Goal: Find specific page/section: Find specific page/section

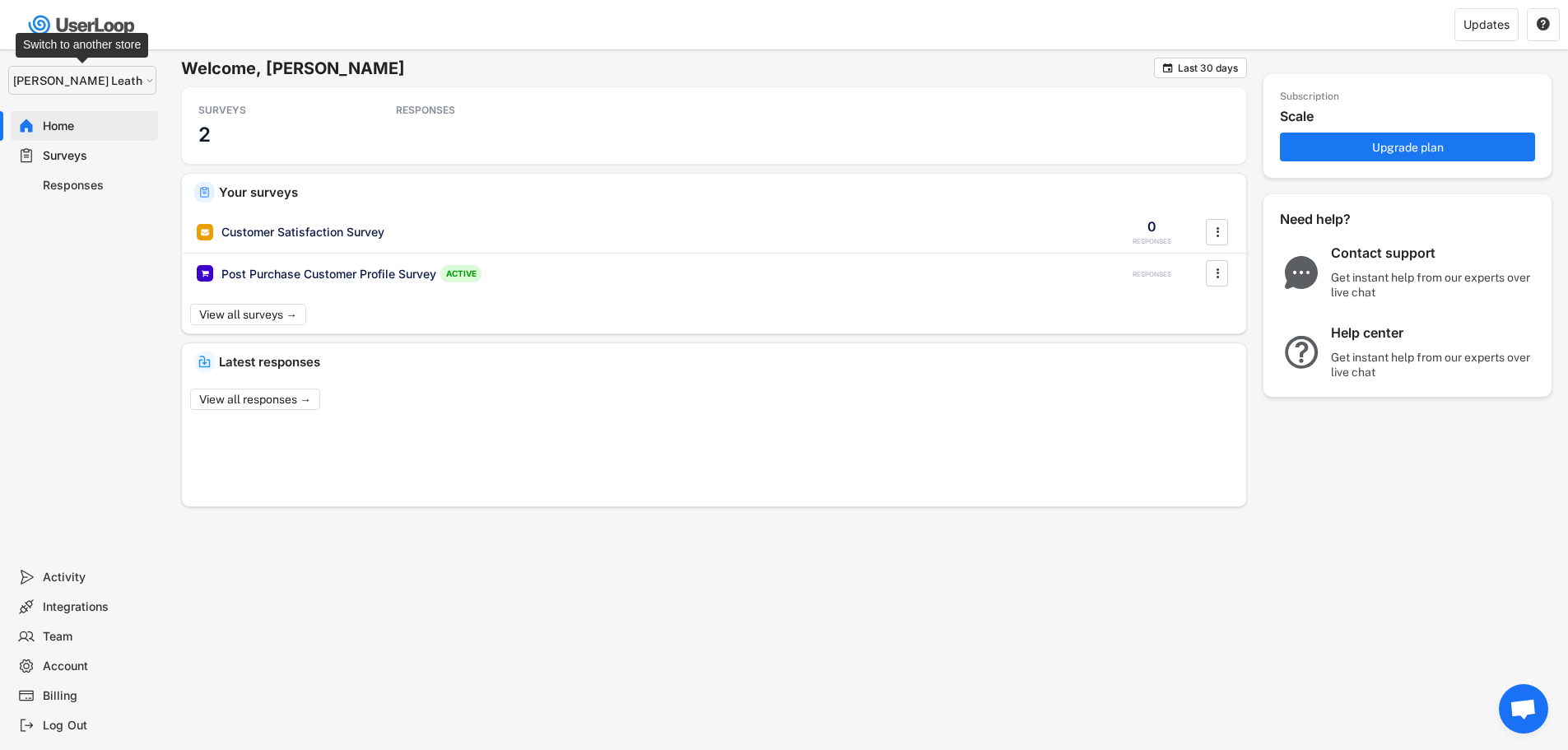
click at [114, 72] on select "Selet a store... [PERSON_NAME] Leather Supply [PERSON_NAME] Equine [PERSON_NAME…" at bounding box center [82, 81] width 148 height 29
click at [8, 66] on select "Selet a store... [PERSON_NAME] Leather Supply [PERSON_NAME] Equine [PERSON_NAME…" at bounding box center [82, 81] width 148 height 29
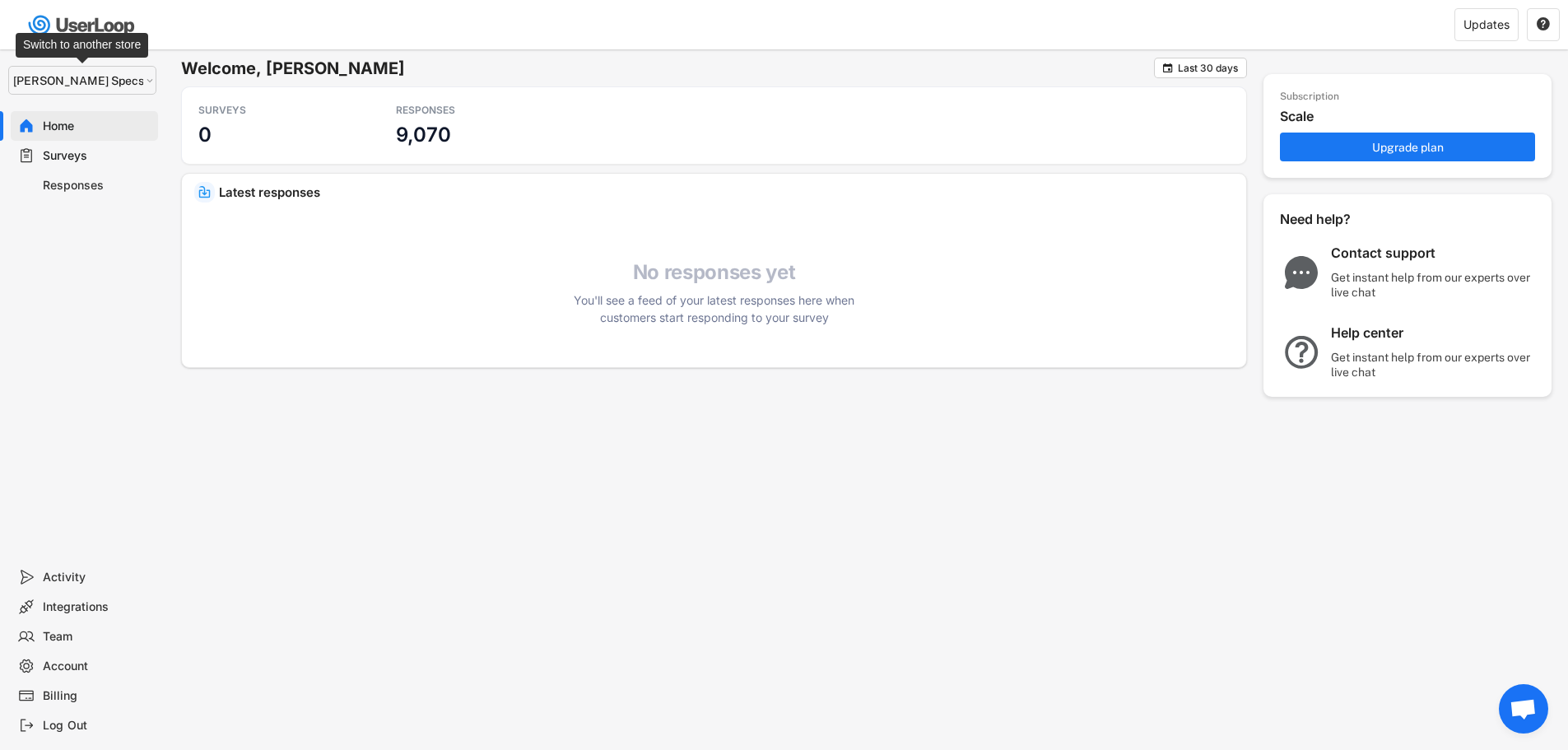
click at [119, 76] on select "Selet a store... [PERSON_NAME] Leather Supply [PERSON_NAME] Equine [PERSON_NAME…" at bounding box center [82, 81] width 148 height 29
click at [8, 66] on select "Selet a store... Weaver Leather Supply Weaver Equine Weaver Livestock Weaver To…" at bounding box center [82, 81] width 148 height 29
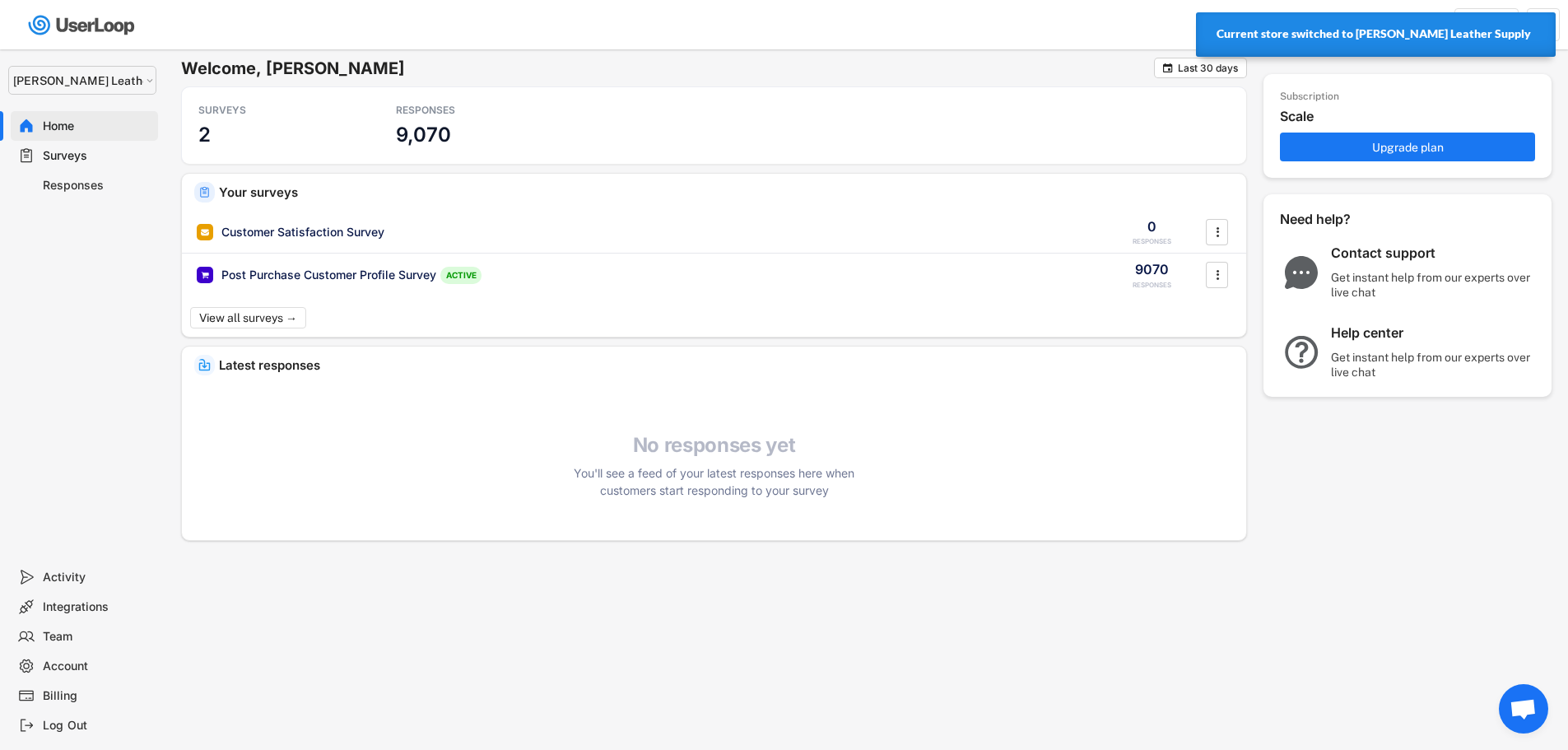
click at [112, 74] on select "Selet a store... Weaver Leather Supply Weaver Equine Weaver Livestock Weaver To…" at bounding box center [82, 81] width 148 height 29
select select ""1348695171700984260__LOOKUP__1697634736591x266979510156241540""
click at [8, 66] on select "Selet a store... Weaver Leather Supply Weaver Equine Weaver Livestock Weaver To…" at bounding box center [82, 81] width 148 height 29
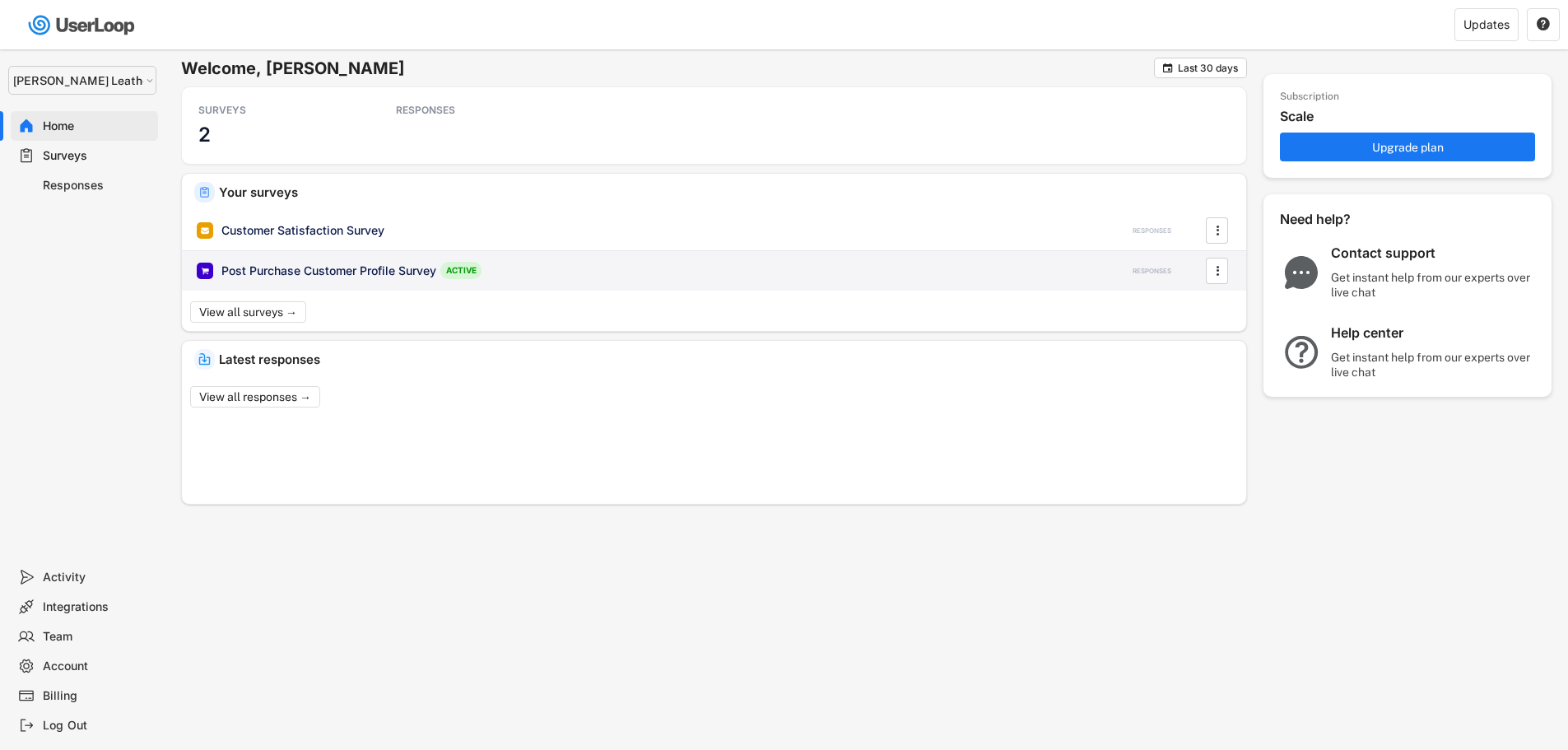
select select ""1348695171700984260__LOOKUP__1687274452096x326799829344292400""
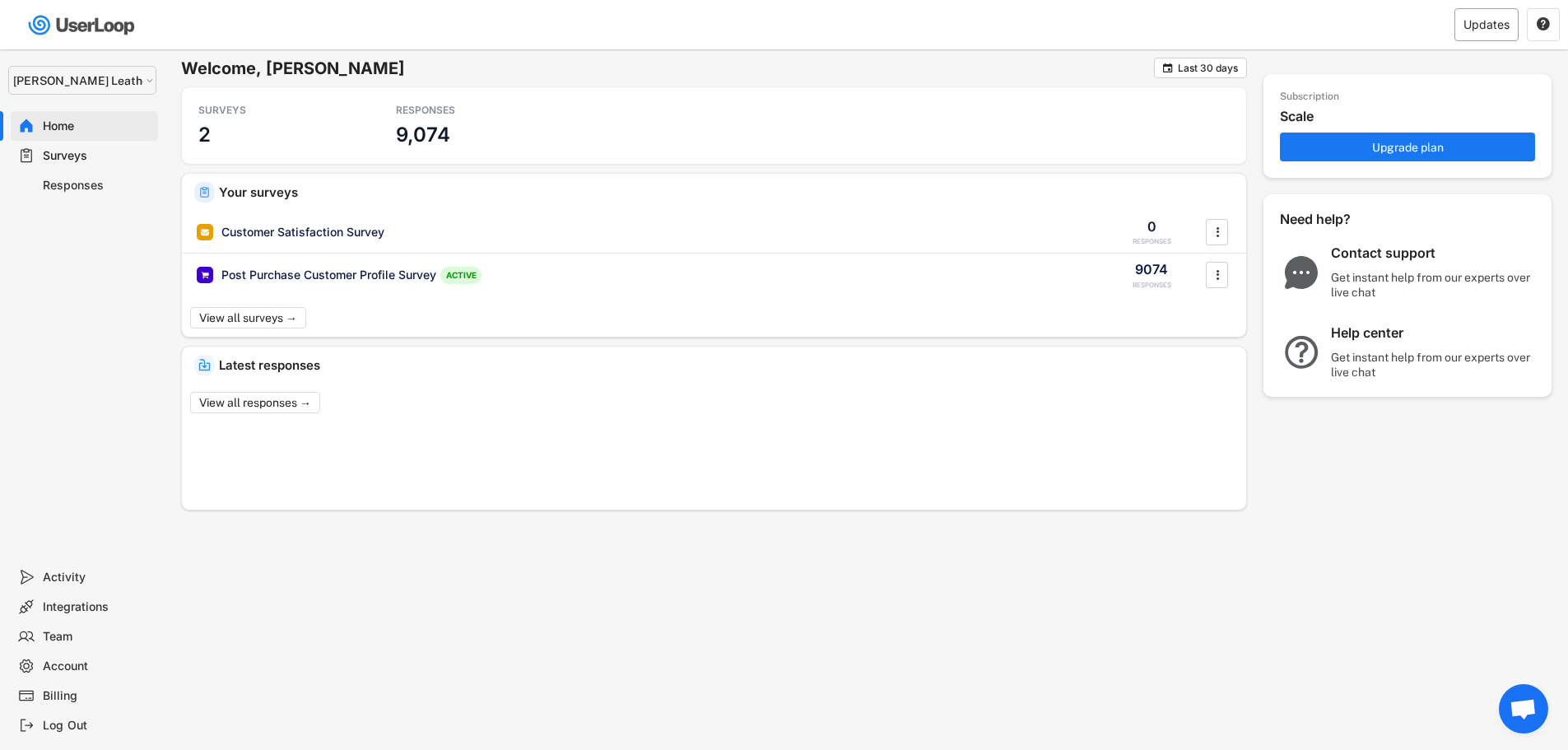
click at [1480, 23] on div "Updates" at bounding box center [1485, 24] width 46 height 12
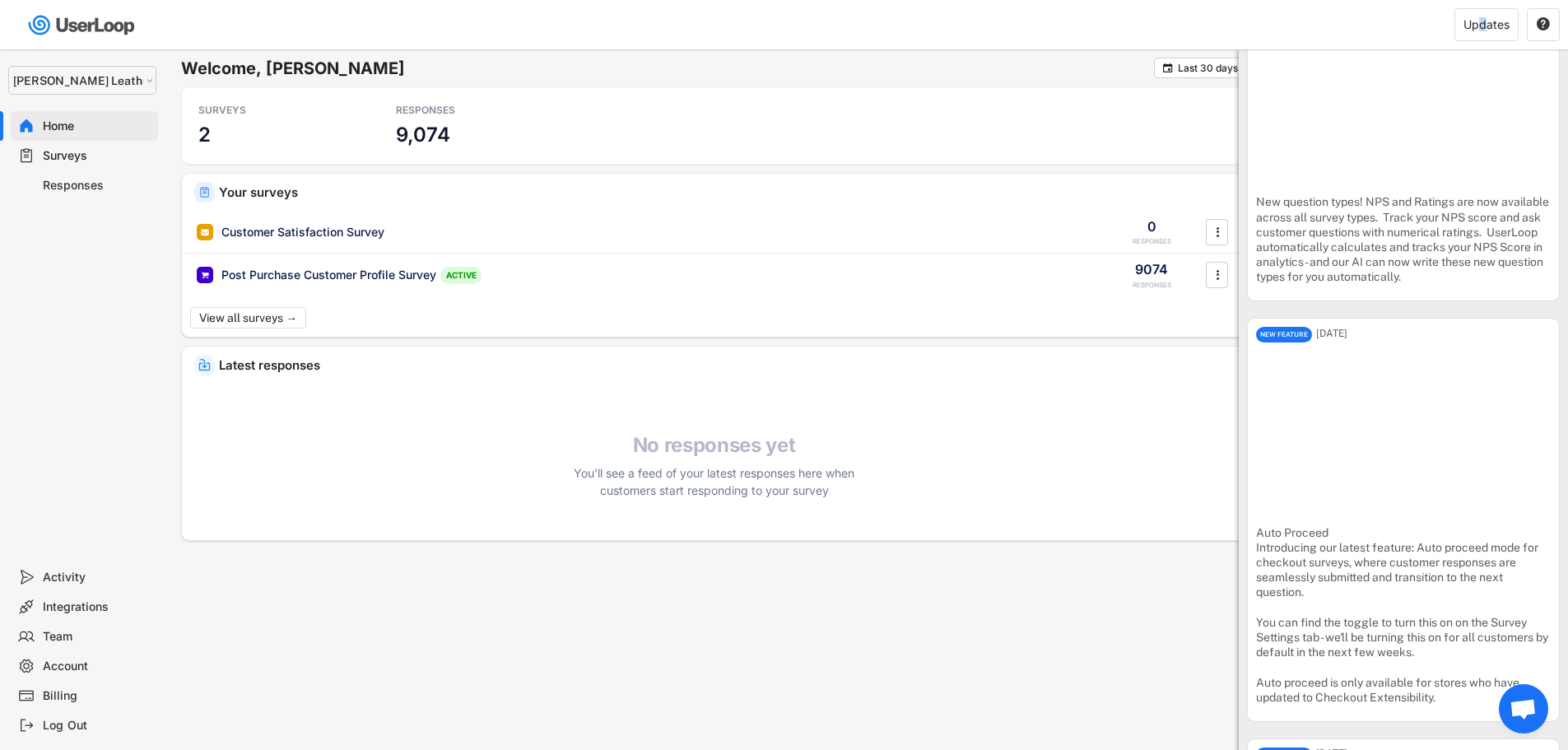
scroll to position [1317, 0]
